Goal: Find specific page/section: Find specific page/section

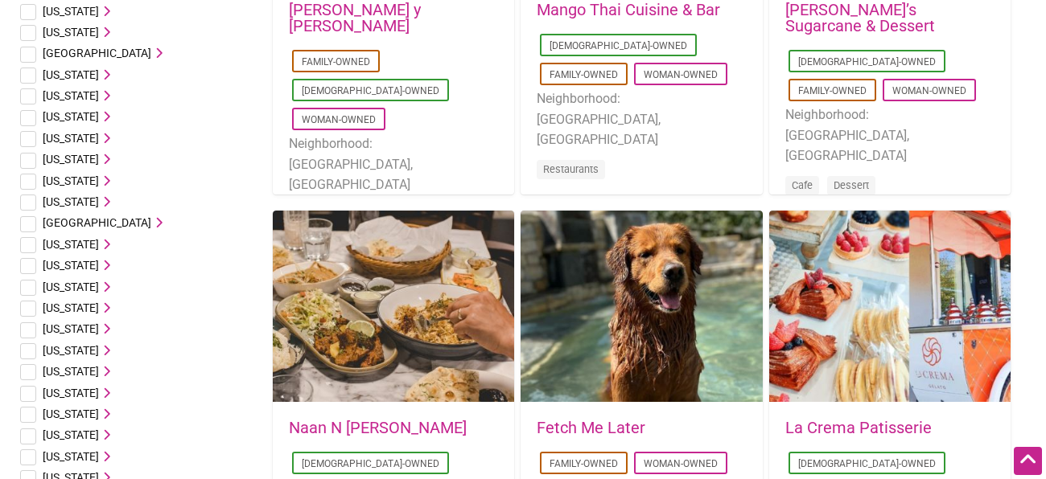
scroll to position [384, 0]
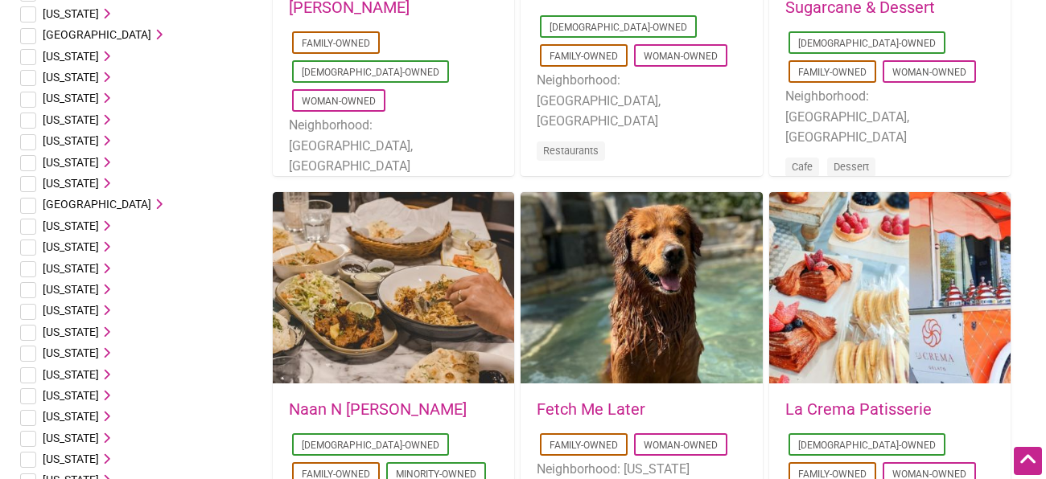
click at [81, 269] on span "[US_STATE]" at bounding box center [71, 268] width 56 height 13
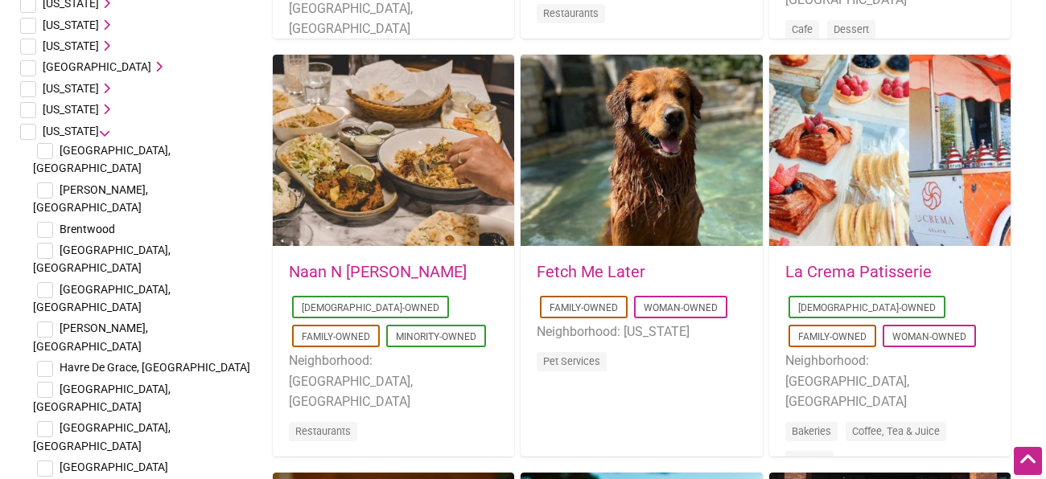
scroll to position [520, 0]
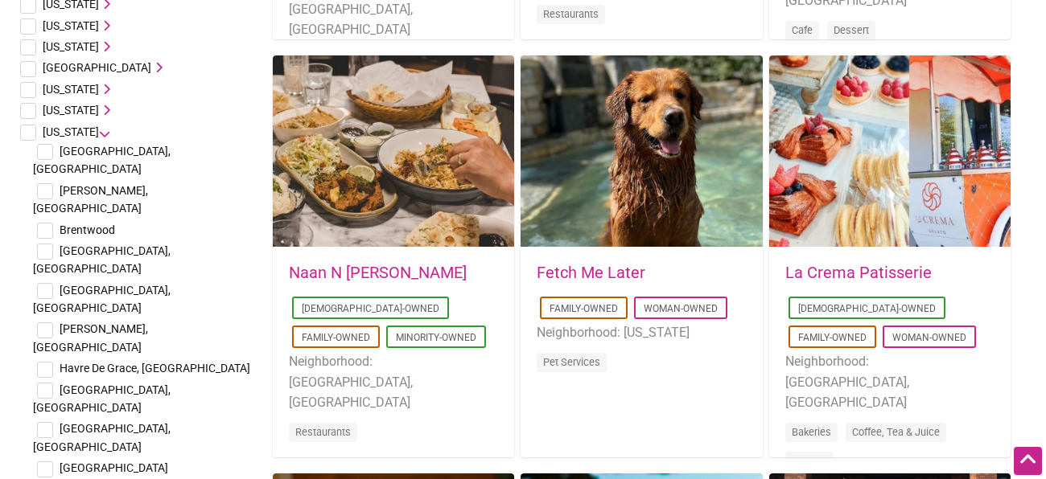
click at [90, 362] on span "Havre De Grace, [GEOGRAPHIC_DATA]" at bounding box center [155, 368] width 191 height 13
click at [50, 362] on input "checkbox" at bounding box center [45, 370] width 16 height 16
checkbox input "true"
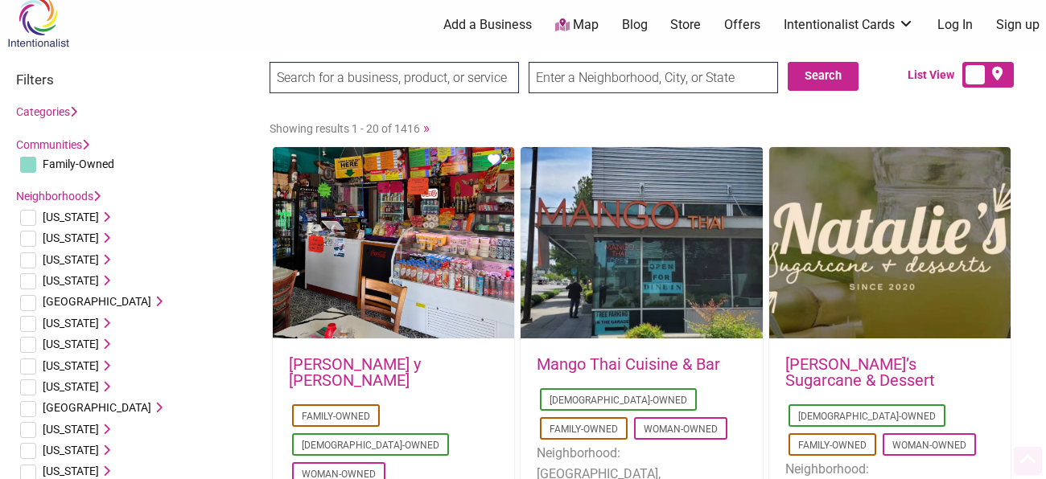
scroll to position [0, 0]
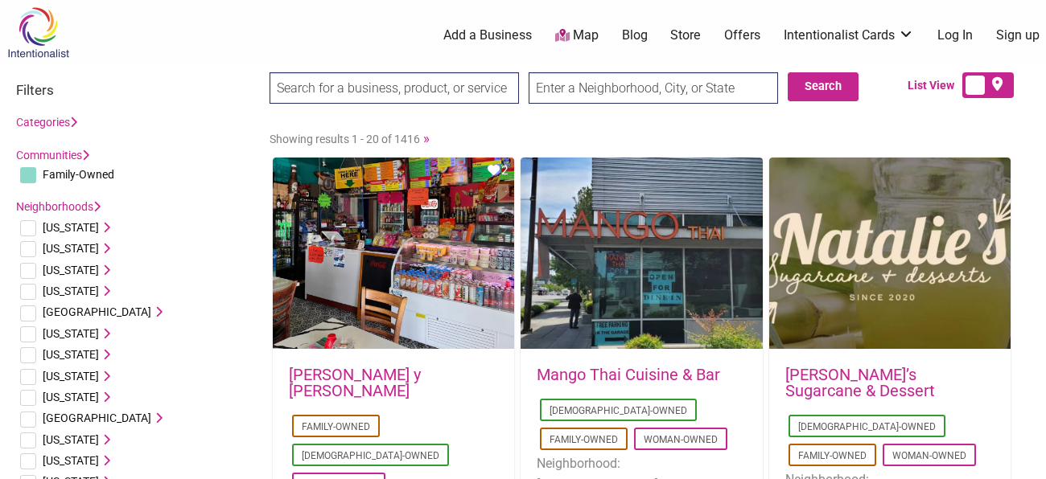
click at [606, 96] on input "text" at bounding box center [652, 87] width 249 height 31
type input "Bel Air"
click at [812, 80] on button "Search" at bounding box center [822, 86] width 71 height 29
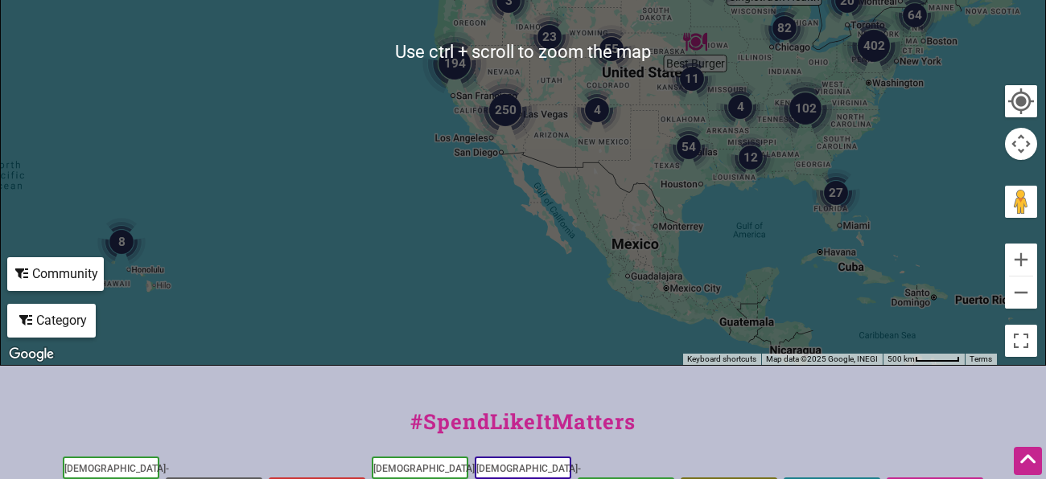
scroll to position [380, 0]
